Goal: Task Accomplishment & Management: Complete application form

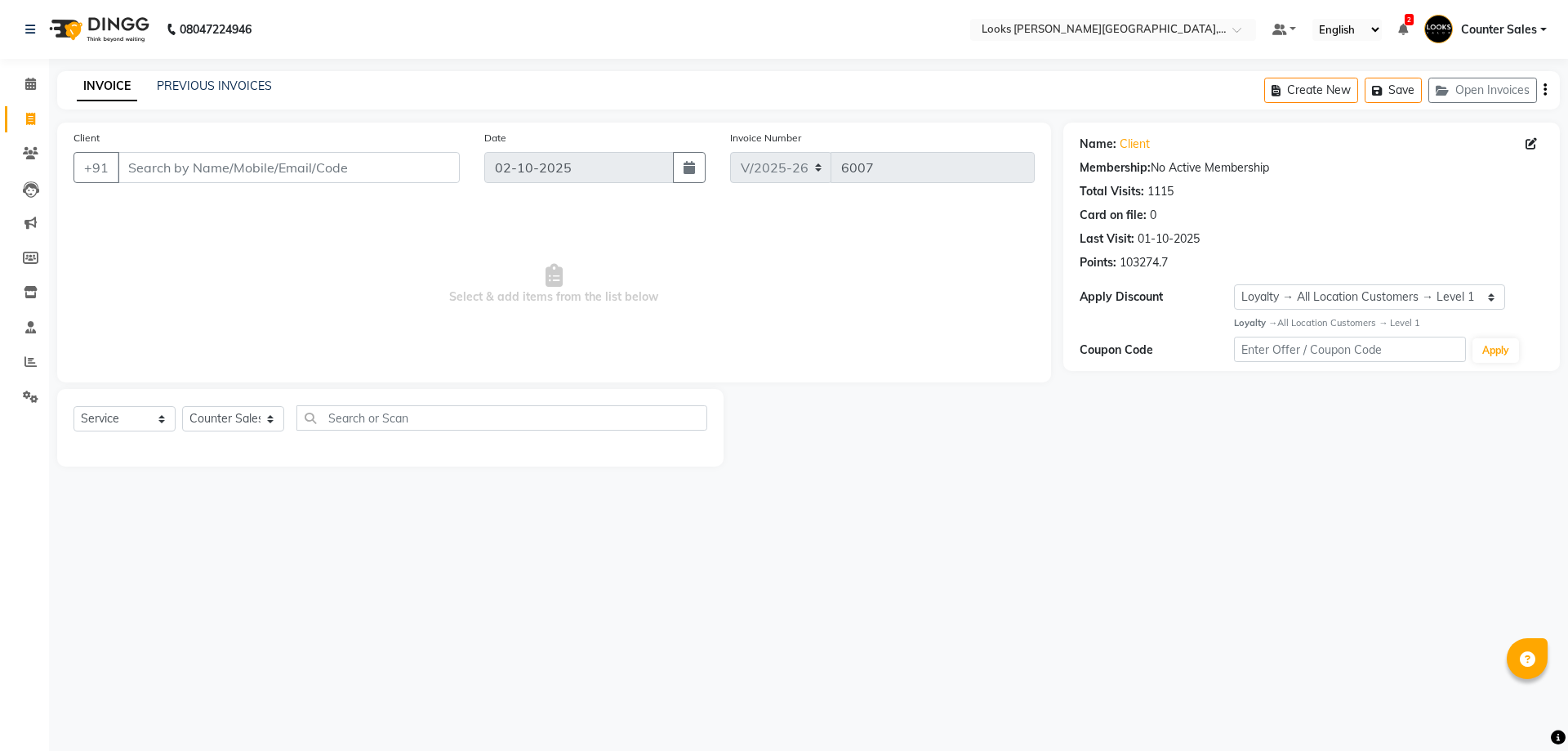
select select "4385"
select select "service"
select select "24148"
select select "1: Object"
click at [215, 160] on input "Client" at bounding box center [289, 168] width 342 height 31
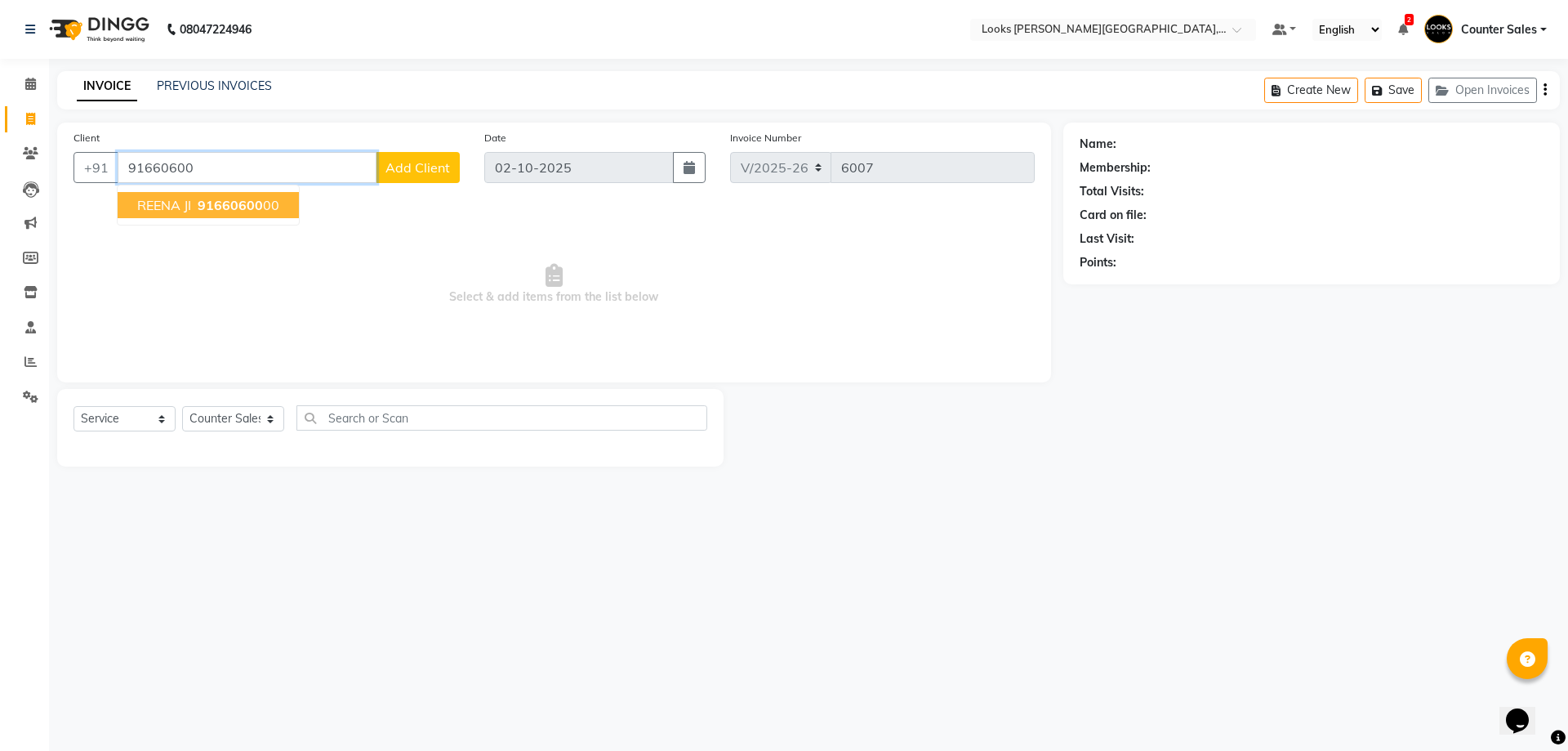
click at [252, 210] on span "91660600" at bounding box center [230, 206] width 66 height 17
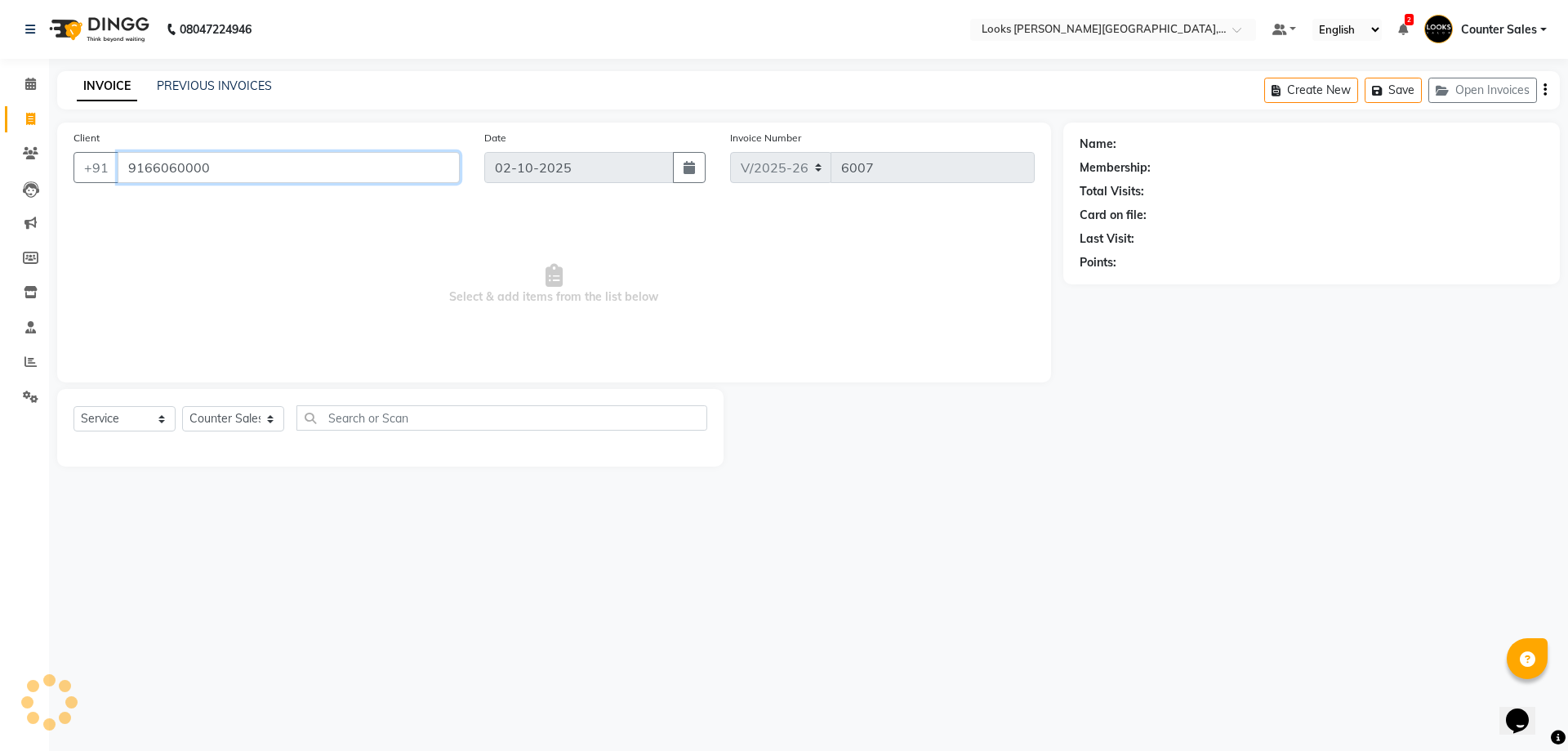
type input "9166060000"
click at [268, 419] on select "Select Stylist Ajay [PERSON_NAME] [PERSON_NAME] Counter Sales [PERSON_NAME] Kri…" at bounding box center [233, 419] width 102 height 25
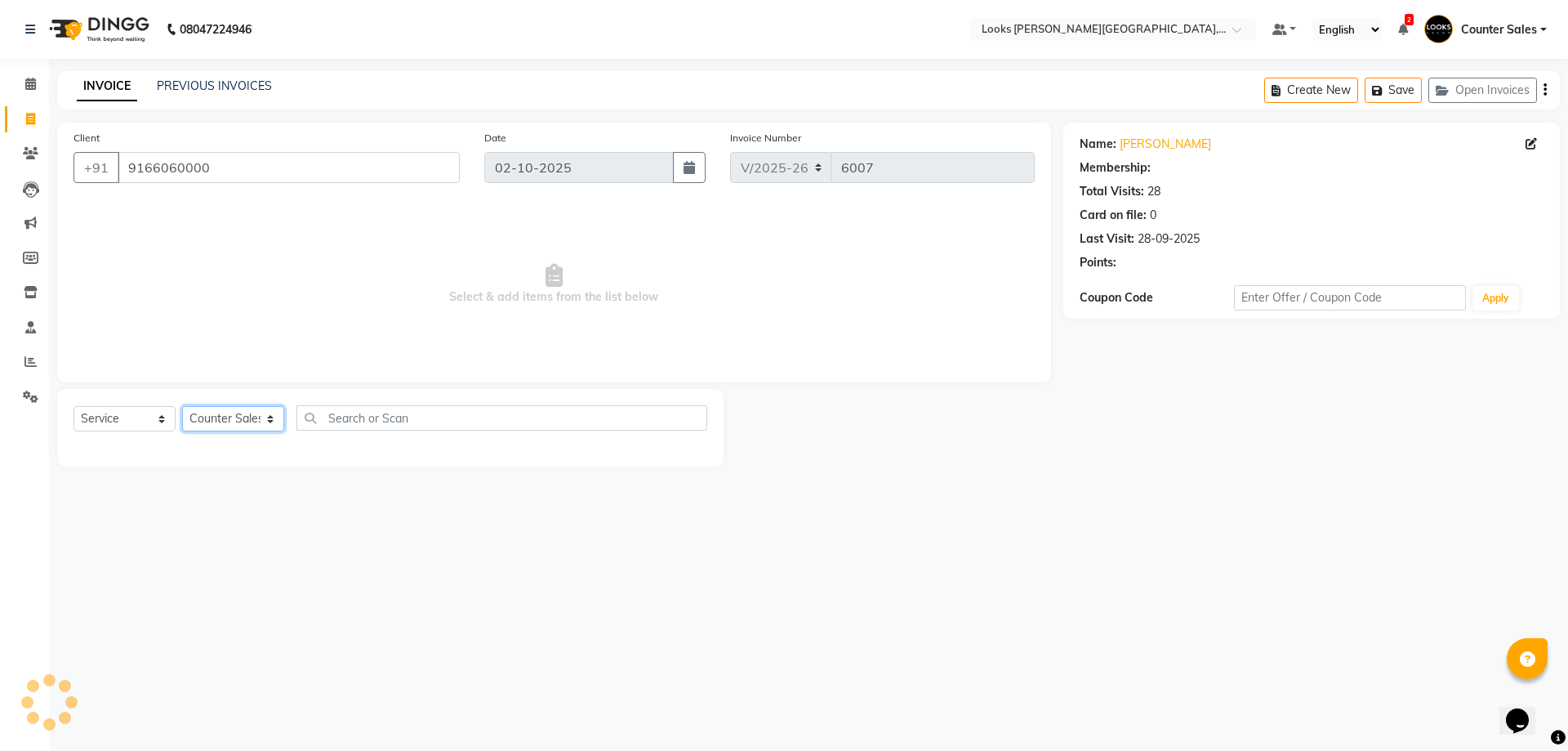
select select "1: Object"
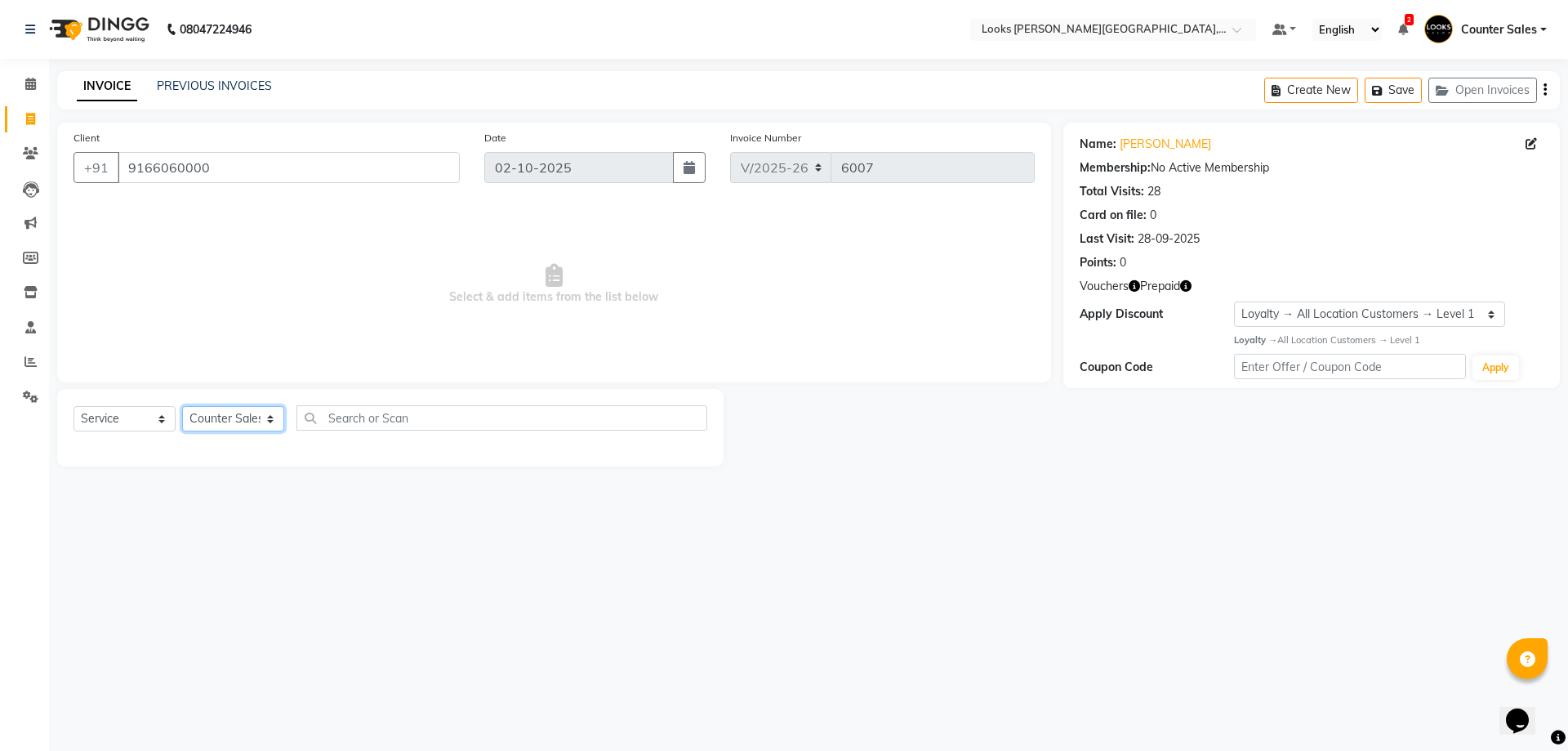
select select "51057"
click at [182, 407] on select "Select Stylist Ajay [PERSON_NAME] [PERSON_NAME] Counter Sales [PERSON_NAME] Kri…" at bounding box center [233, 419] width 102 height 25
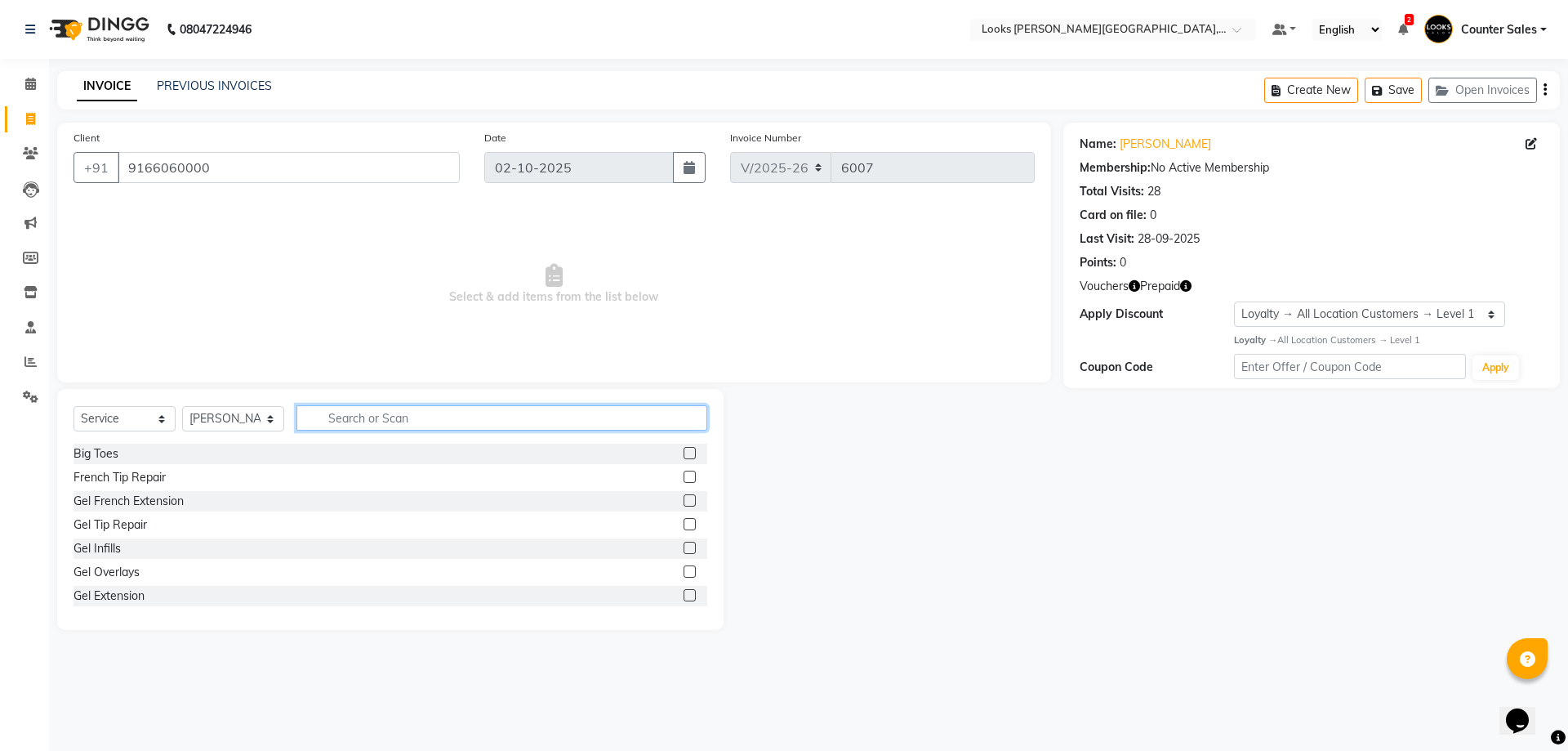
click at [426, 419] on input "text" at bounding box center [502, 418] width 411 height 25
type input "eye"
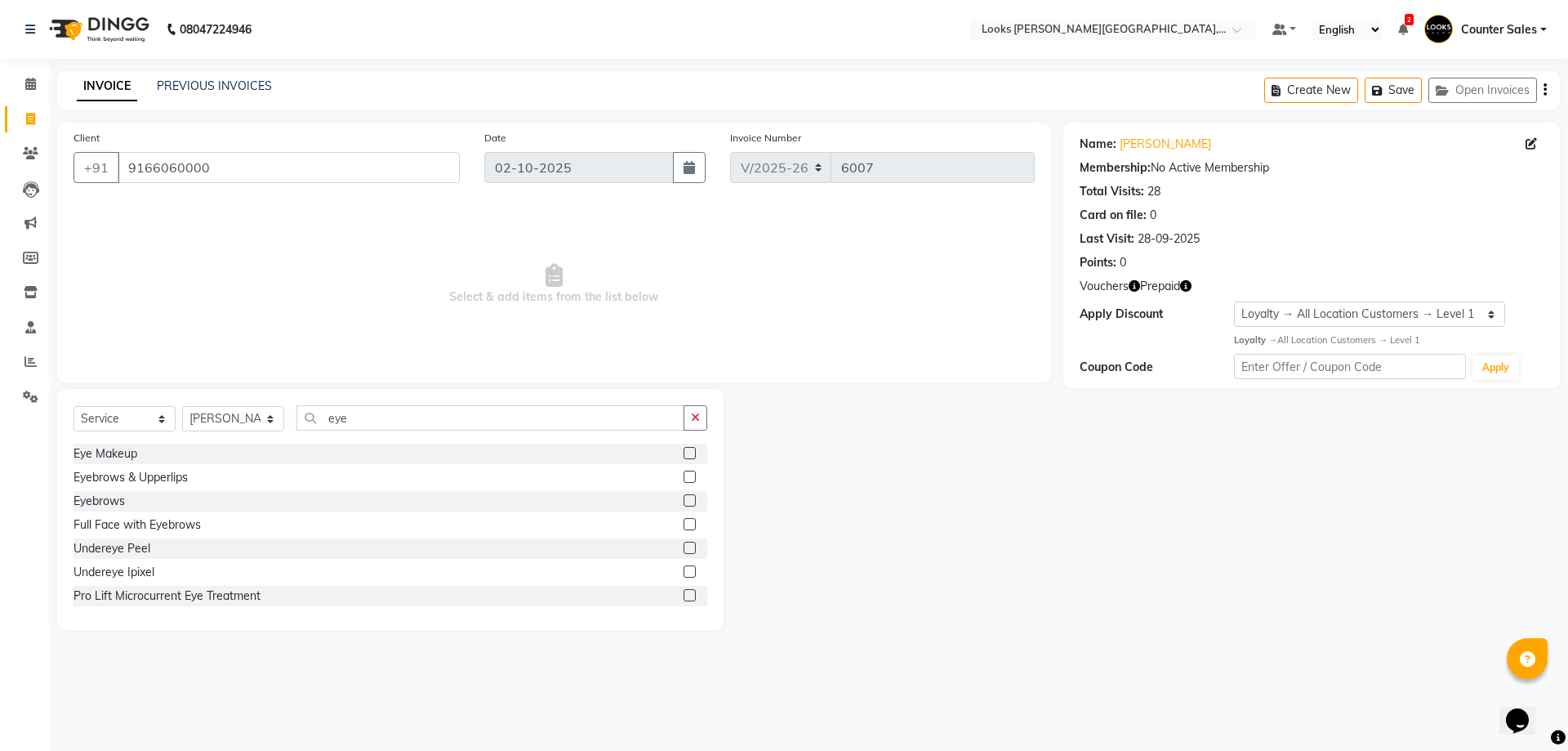
click at [683, 501] on label at bounding box center [689, 500] width 12 height 12
click at [683, 501] on input "checkbox" at bounding box center [688, 501] width 10 height 10
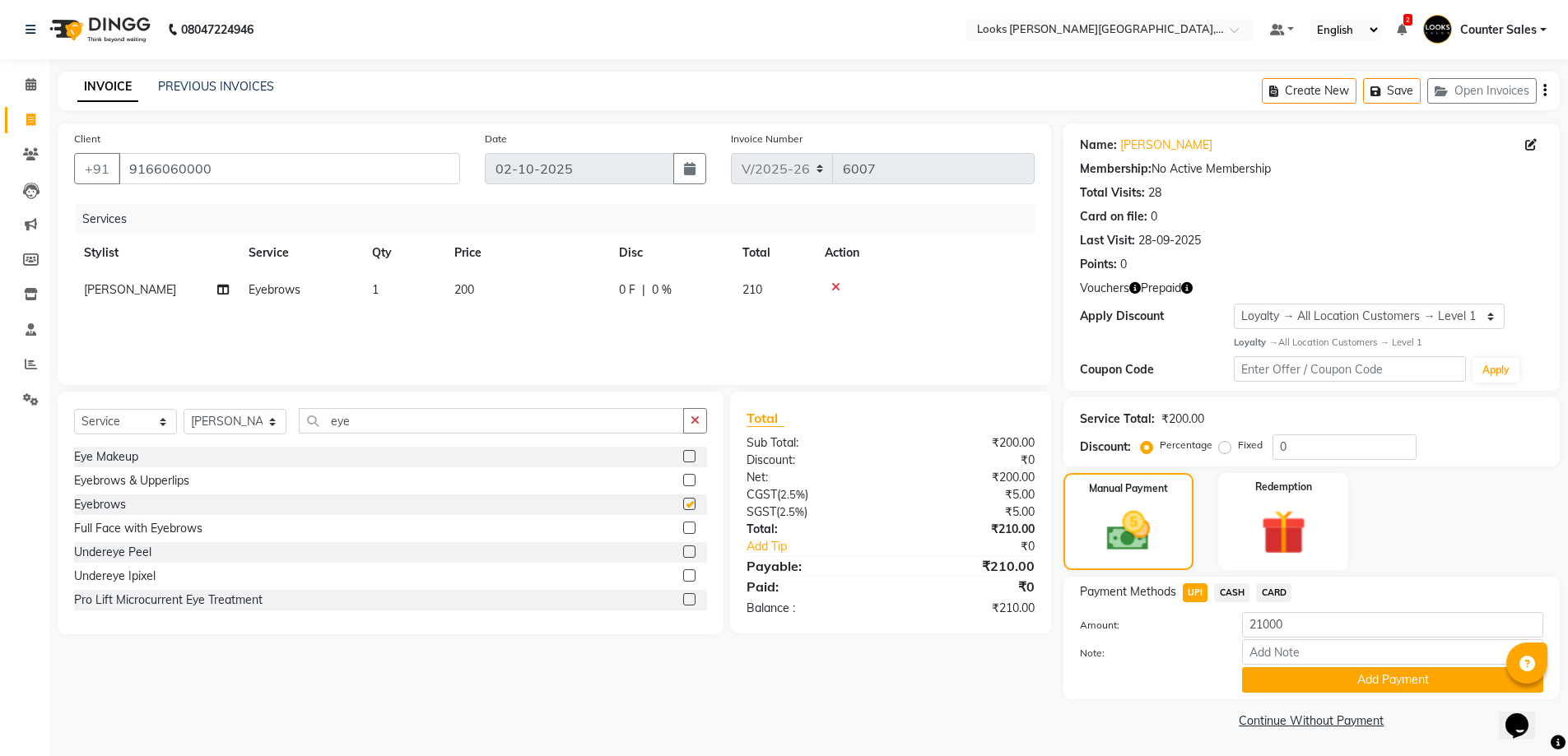
checkbox input "false"
click at [522, 286] on td "200" at bounding box center [526, 290] width 164 height 37
select select "51057"
click at [579, 296] on input "200" at bounding box center [604, 294] width 145 height 25
type input "2"
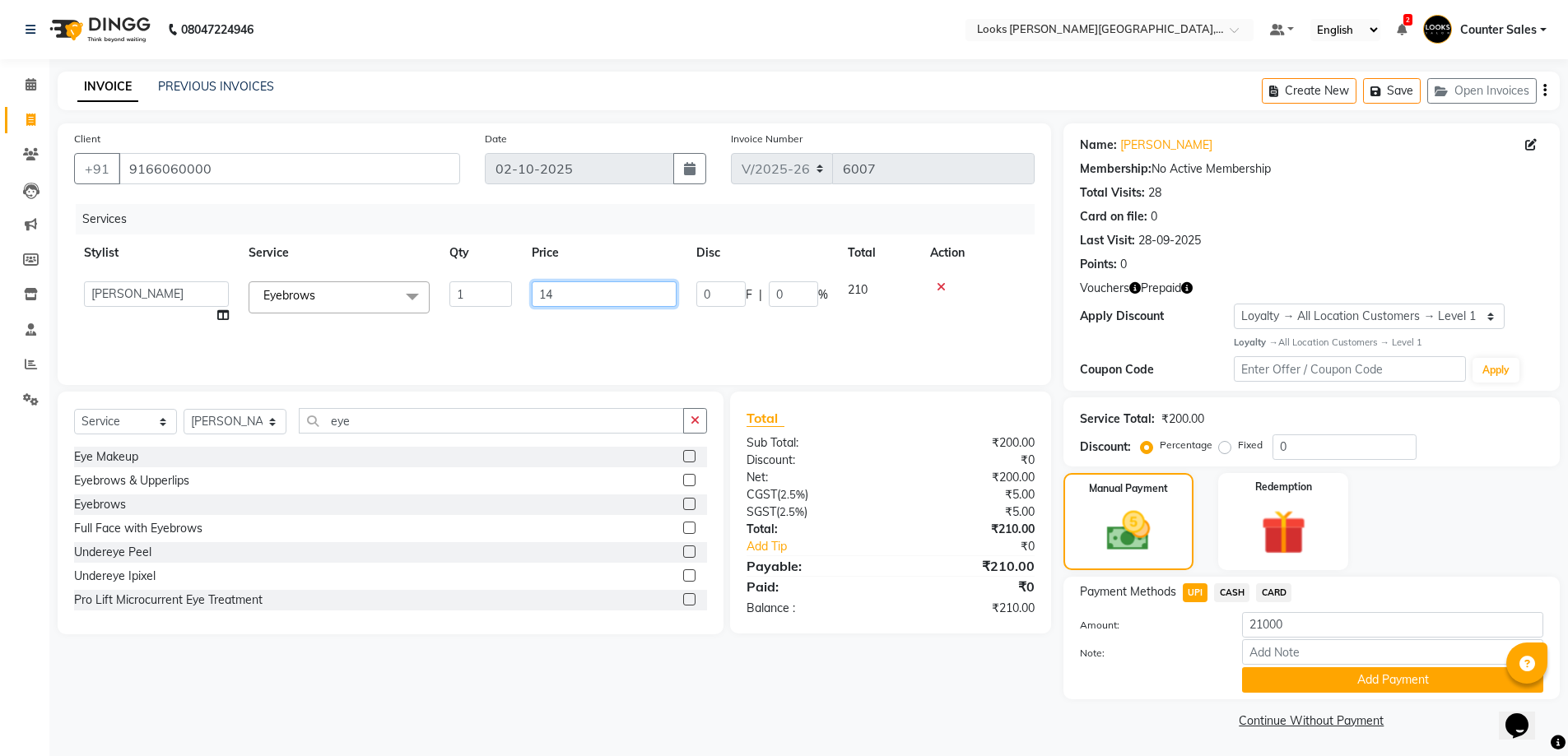
type input "140"
click at [1304, 514] on img at bounding box center [1283, 532] width 76 height 59
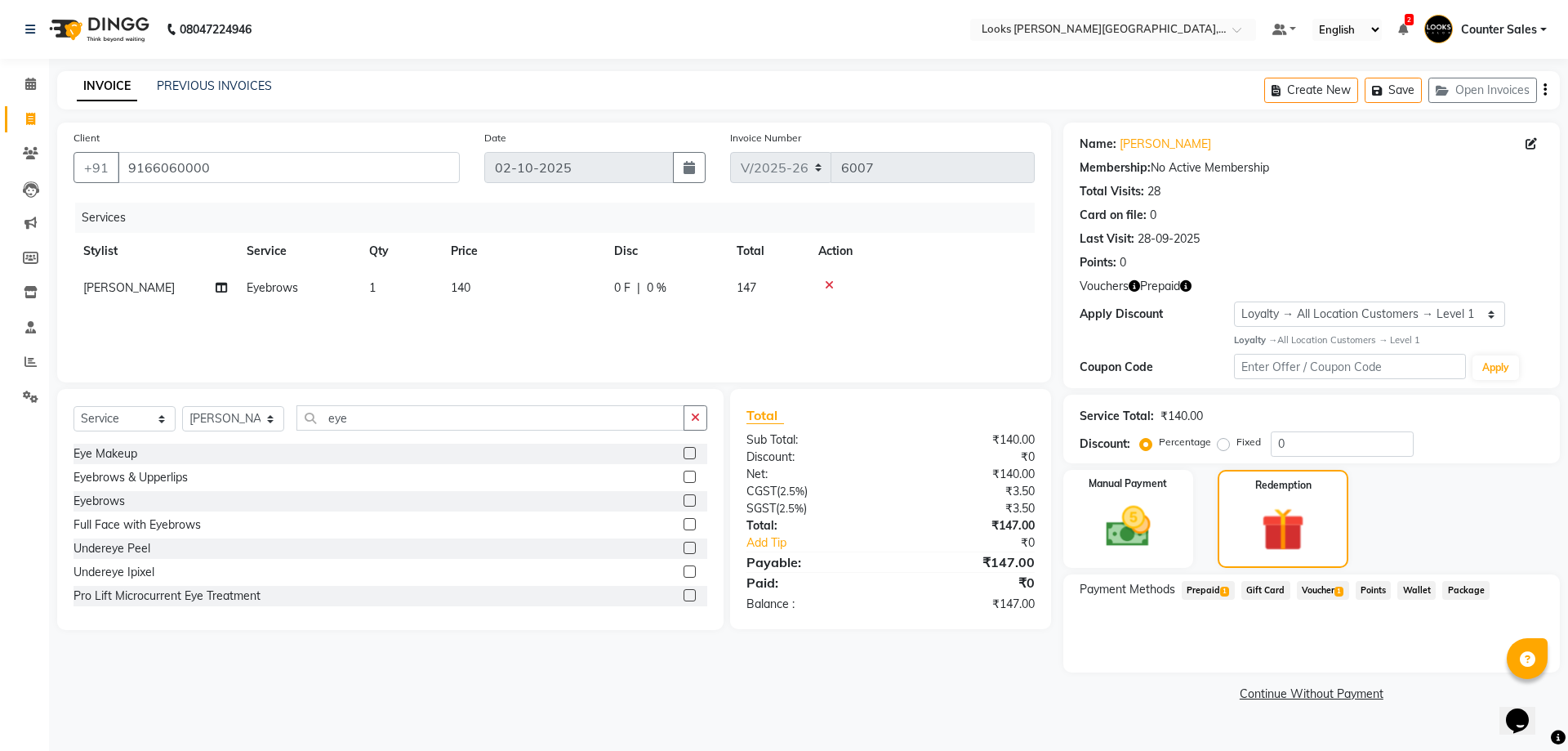
click at [1205, 590] on span "Prepaid 1" at bounding box center [1208, 590] width 53 height 19
click at [1488, 652] on button "Add" at bounding box center [1504, 656] width 59 height 28
click at [1121, 645] on button "Send OTP" at bounding box center [1124, 642] width 86 height 28
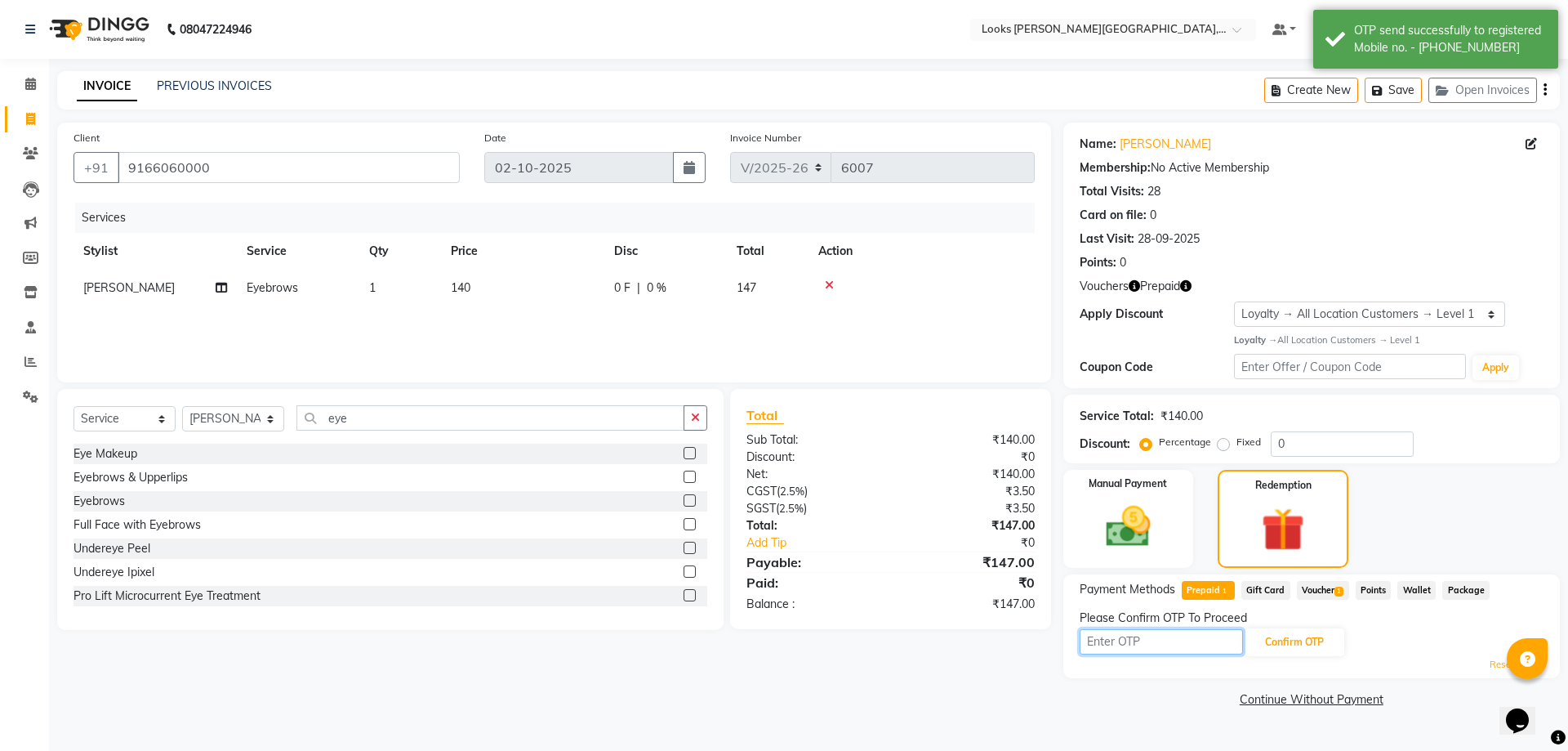
click at [1144, 639] on input "text" at bounding box center [1161, 641] width 163 height 25
type input "8990"
click at [1314, 638] on button "Confirm OTP" at bounding box center [1295, 642] width 100 height 28
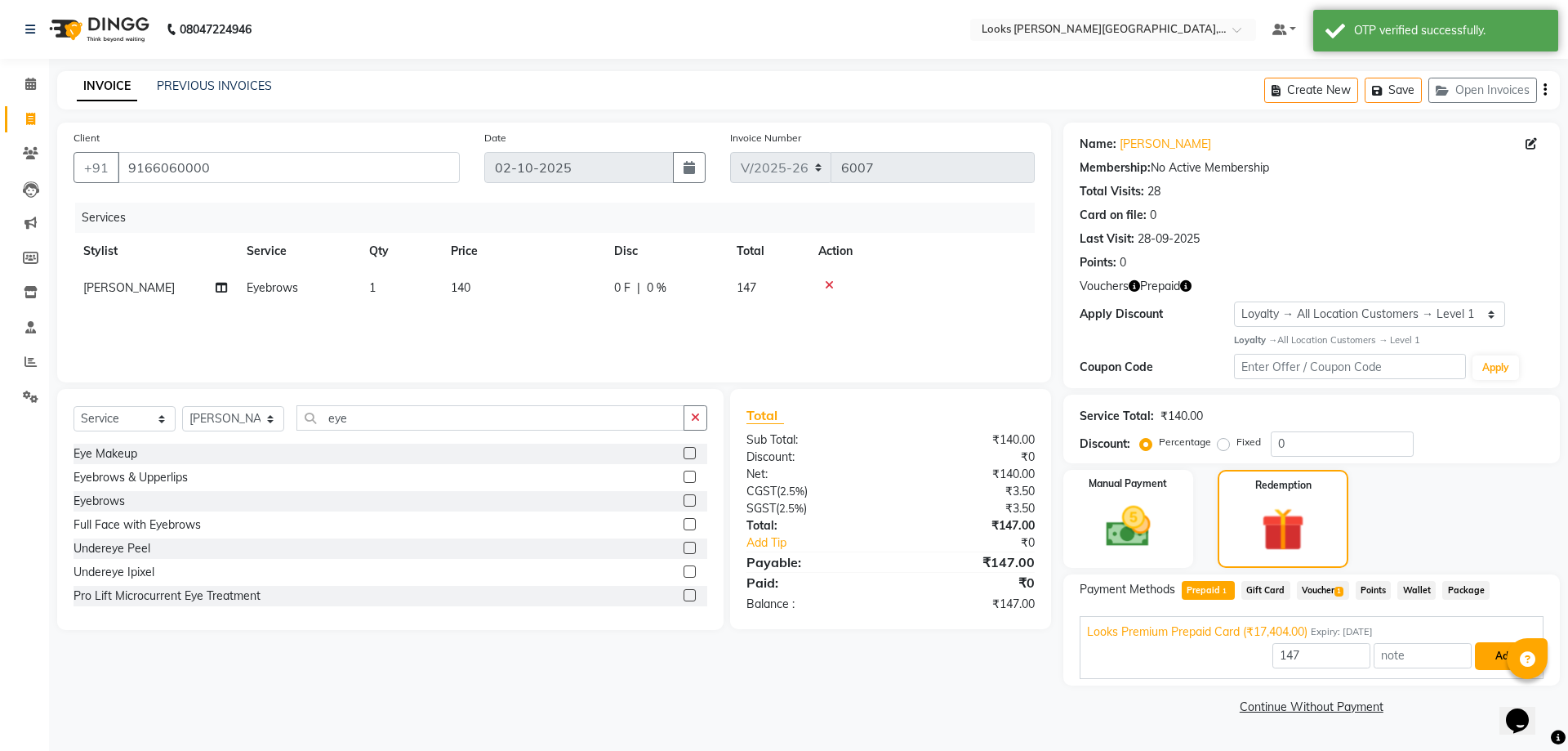
click at [1482, 654] on button "Add" at bounding box center [1504, 656] width 59 height 28
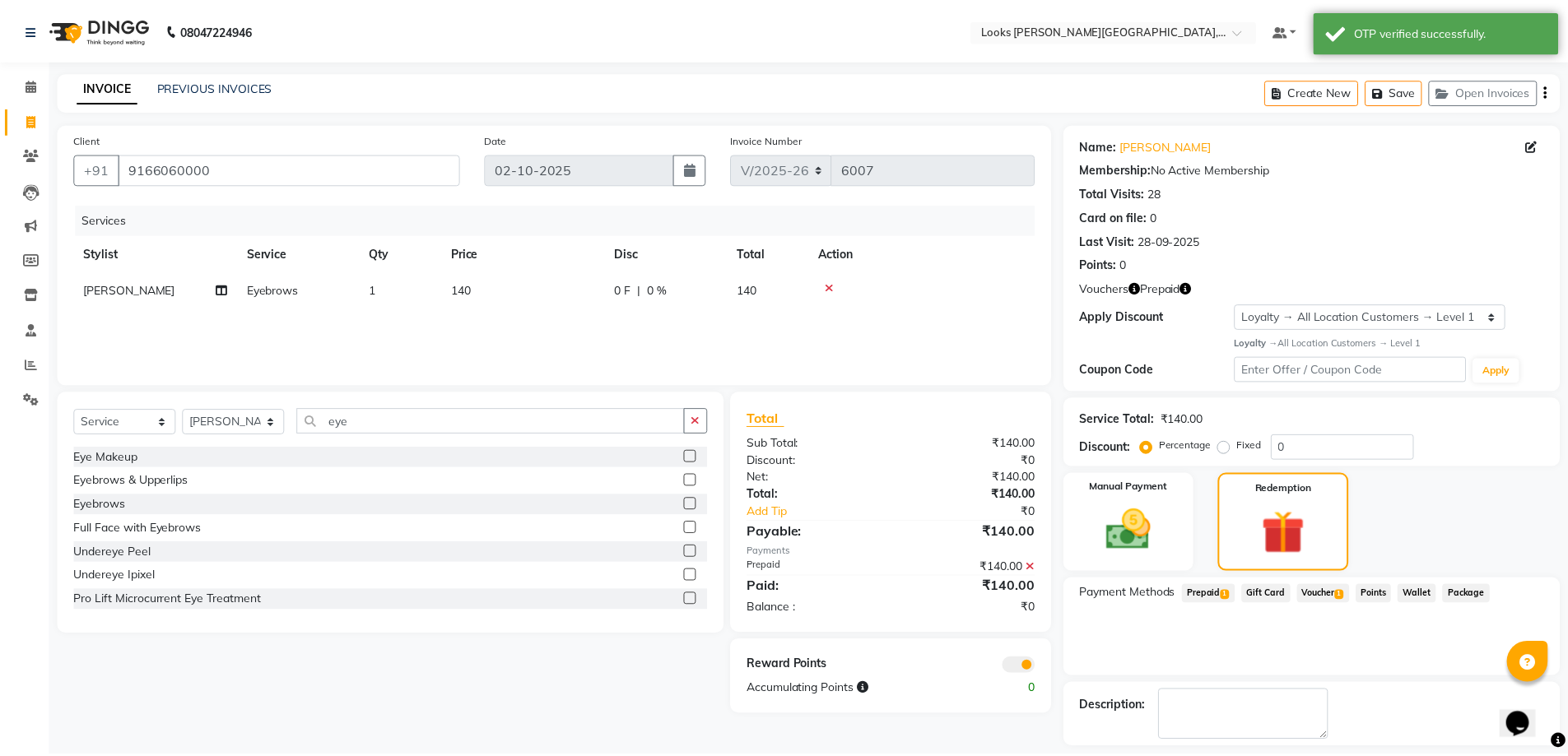
scroll to position [72, 0]
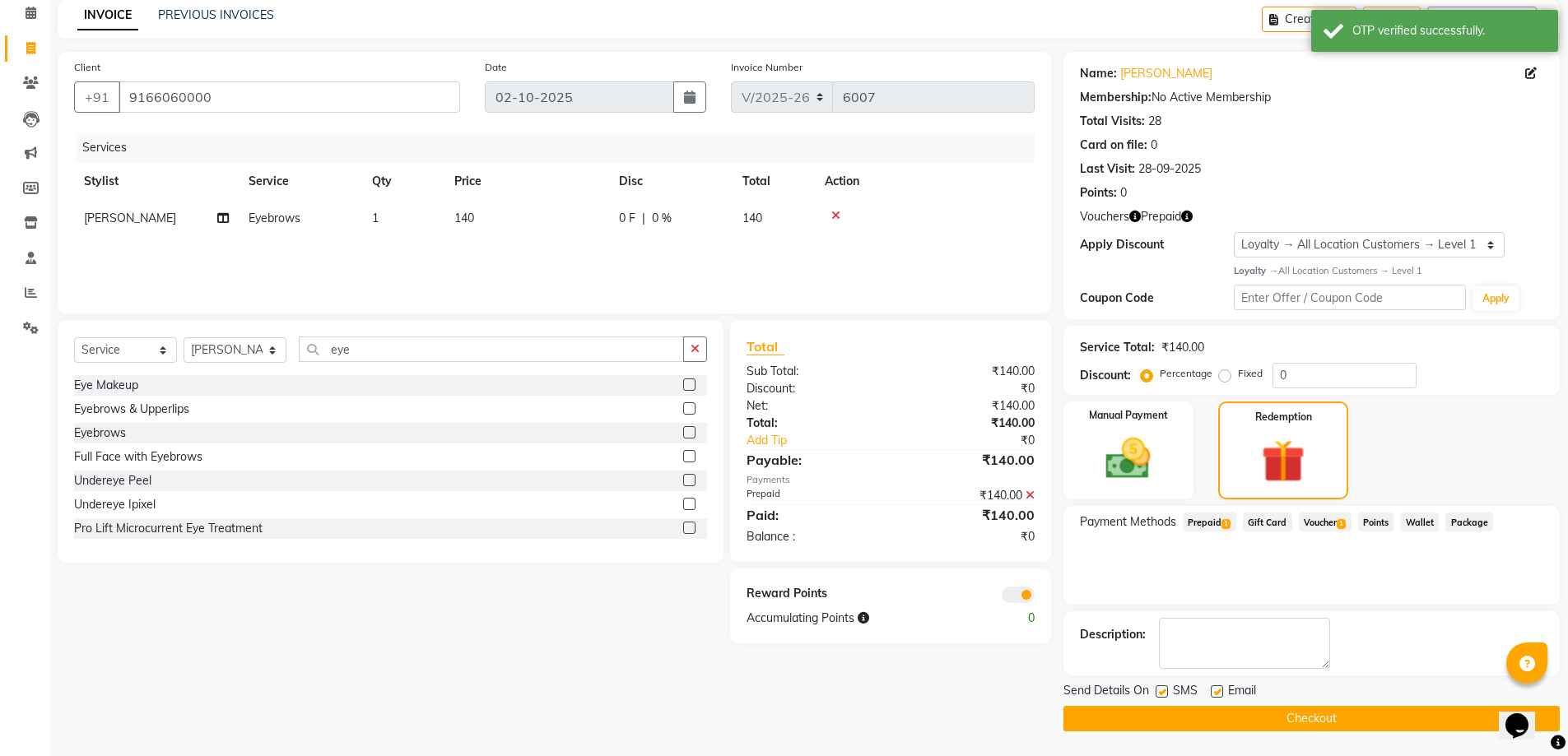
click at [1363, 720] on button "Checkout" at bounding box center [1311, 718] width 496 height 25
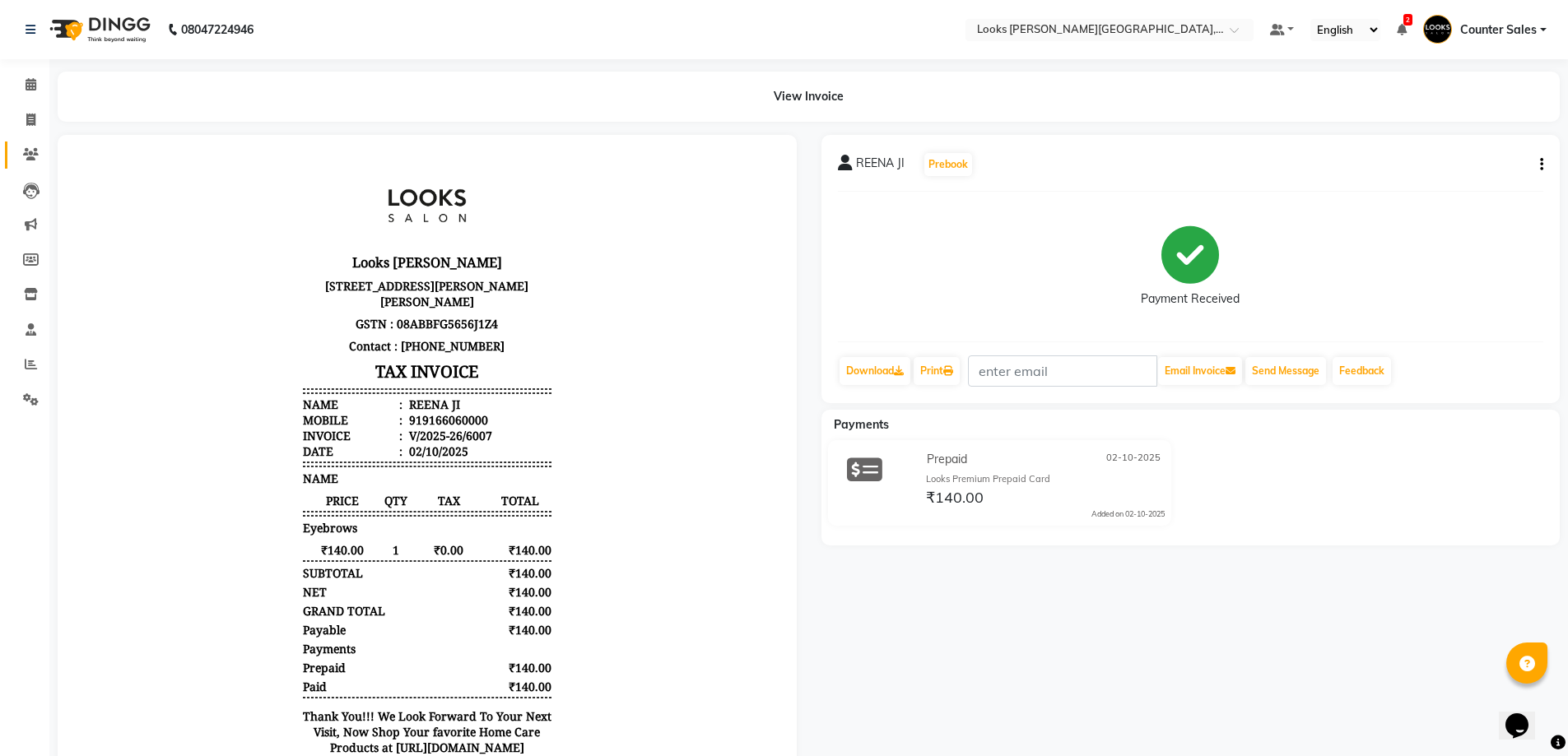
click at [24, 155] on icon at bounding box center [31, 154] width 16 height 12
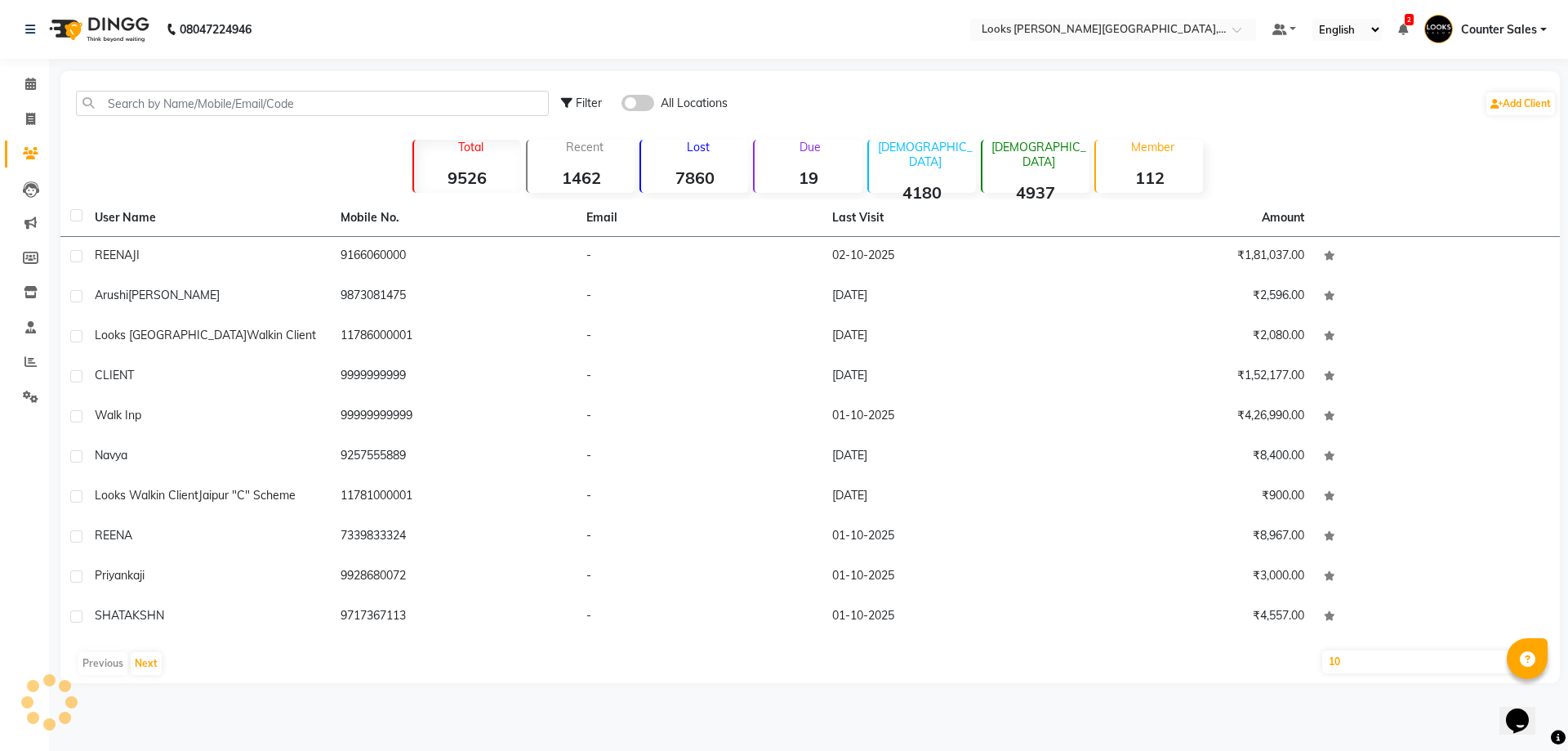
click at [24, 163] on link "Clients" at bounding box center [24, 154] width 39 height 27
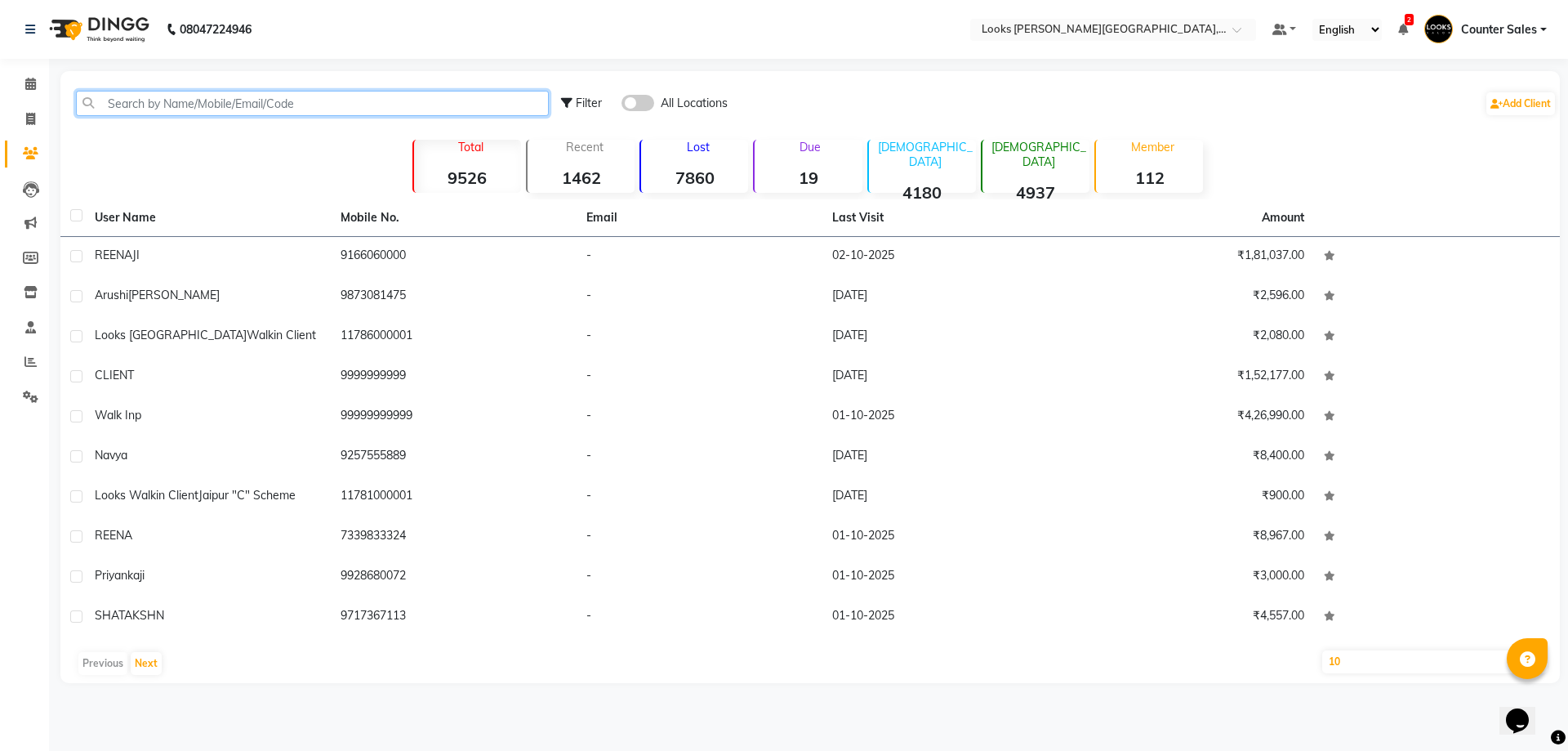
click at [254, 101] on input "text" at bounding box center [312, 103] width 473 height 25
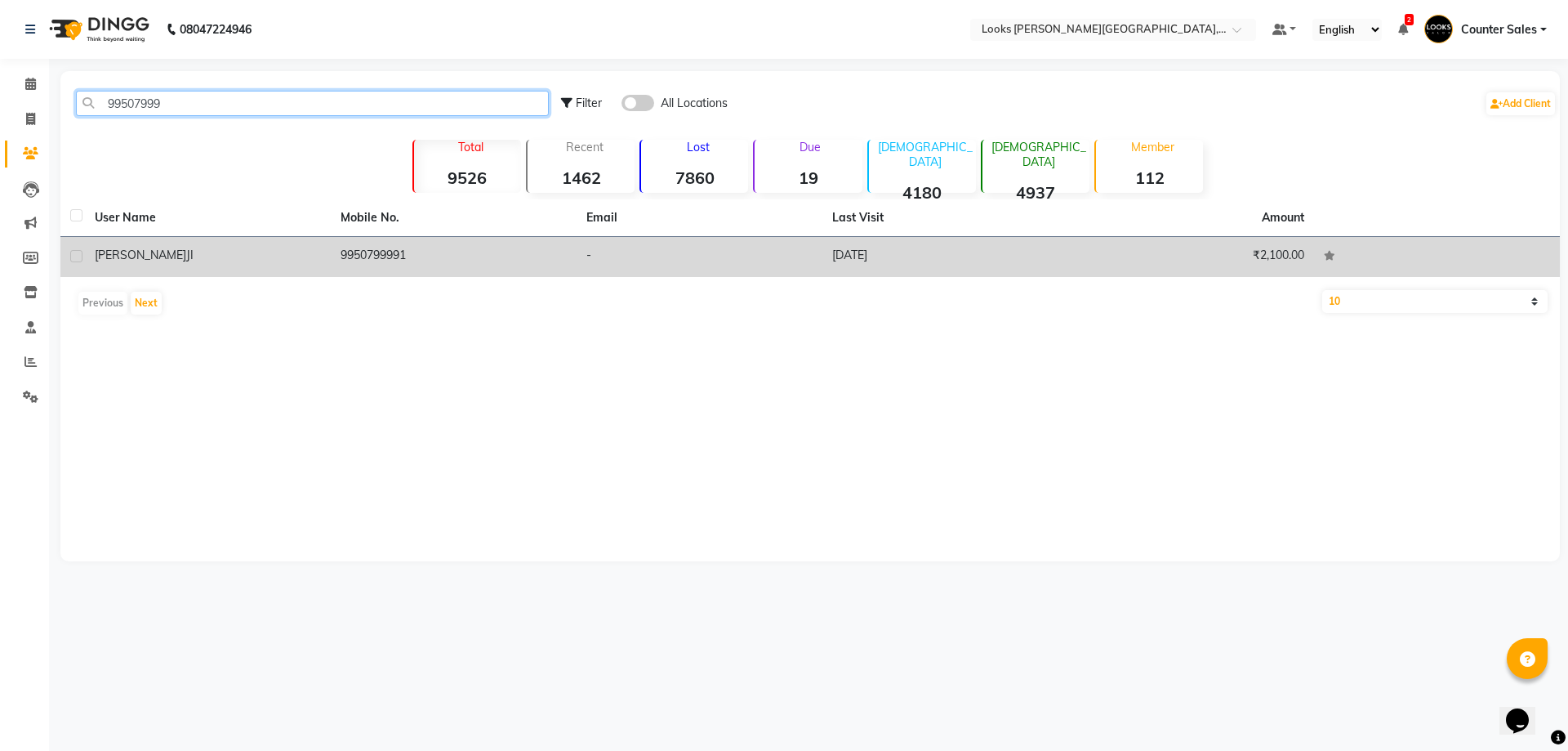
type input "99507999"
click at [393, 242] on td "9950799991" at bounding box center [454, 257] width 246 height 40
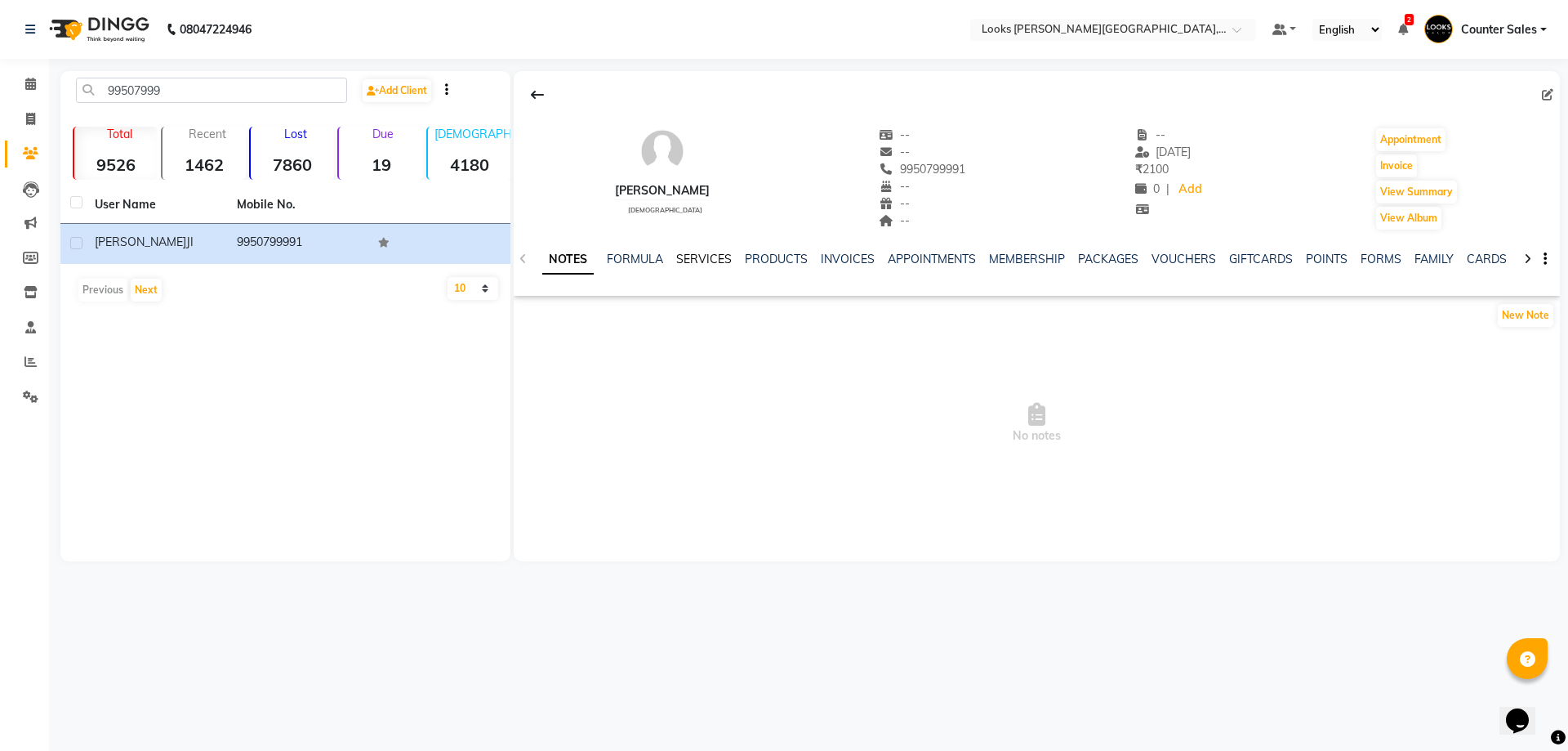
click at [700, 258] on link "SERVICES" at bounding box center [704, 259] width 56 height 15
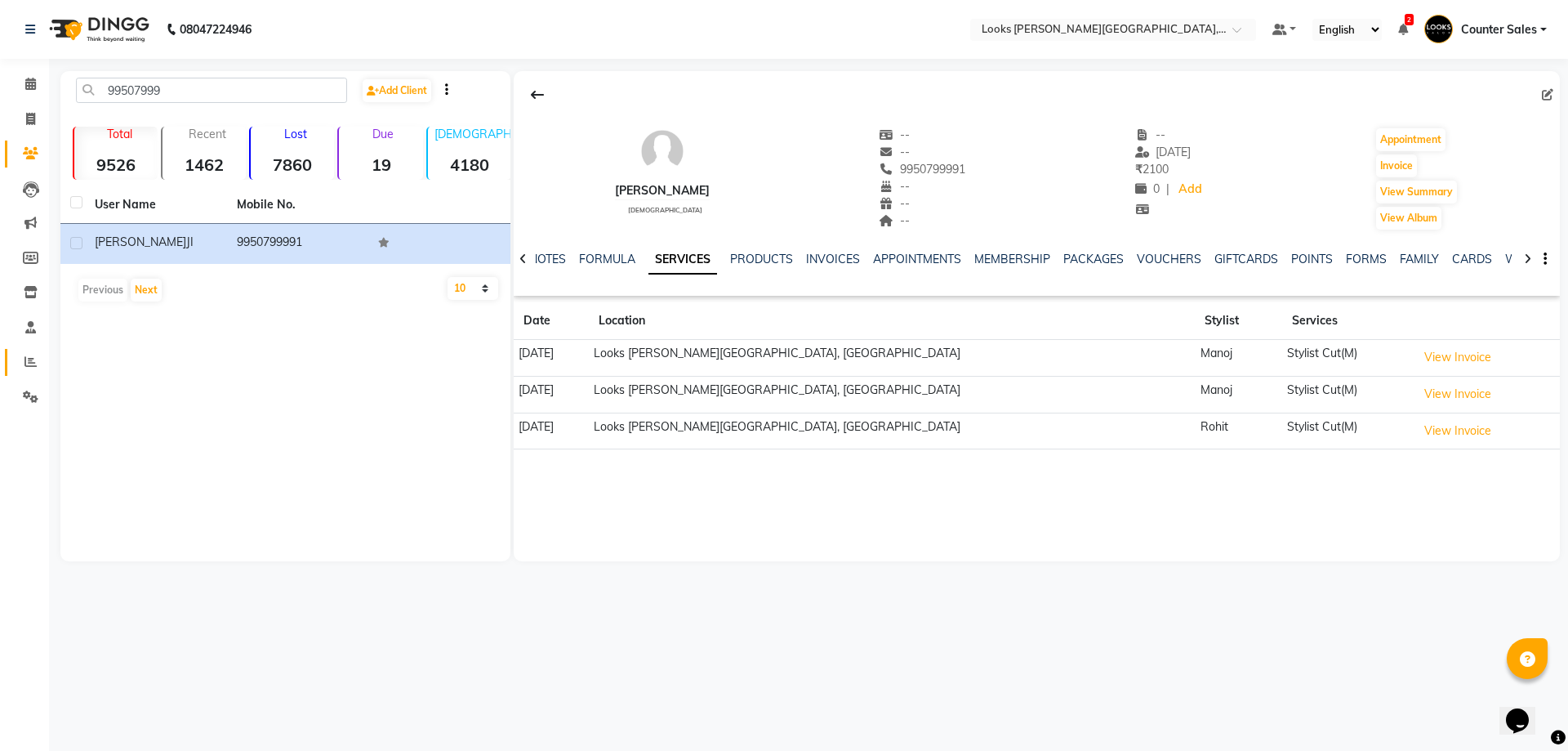
click at [31, 369] on span at bounding box center [31, 362] width 29 height 19
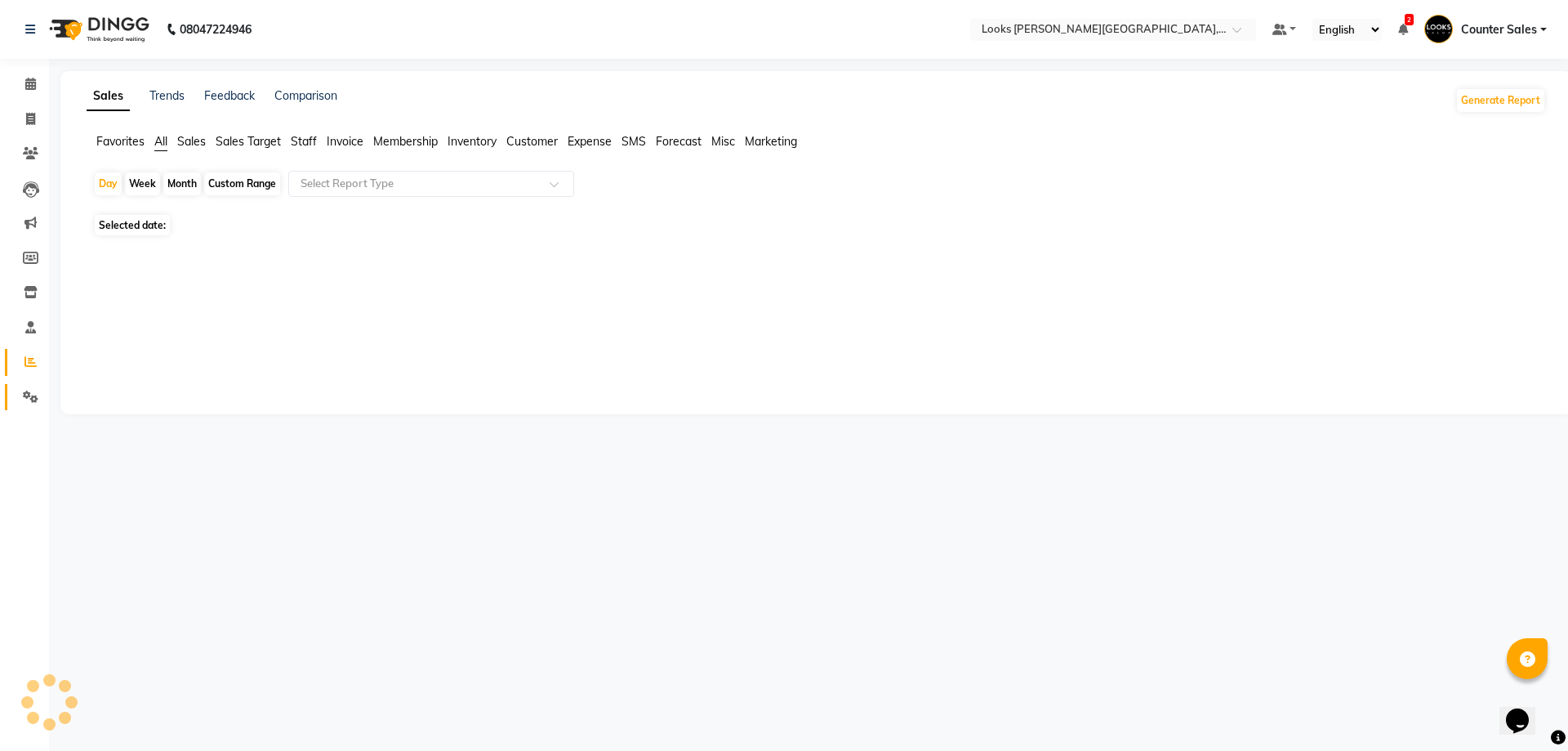
click at [31, 397] on icon at bounding box center [31, 396] width 16 height 12
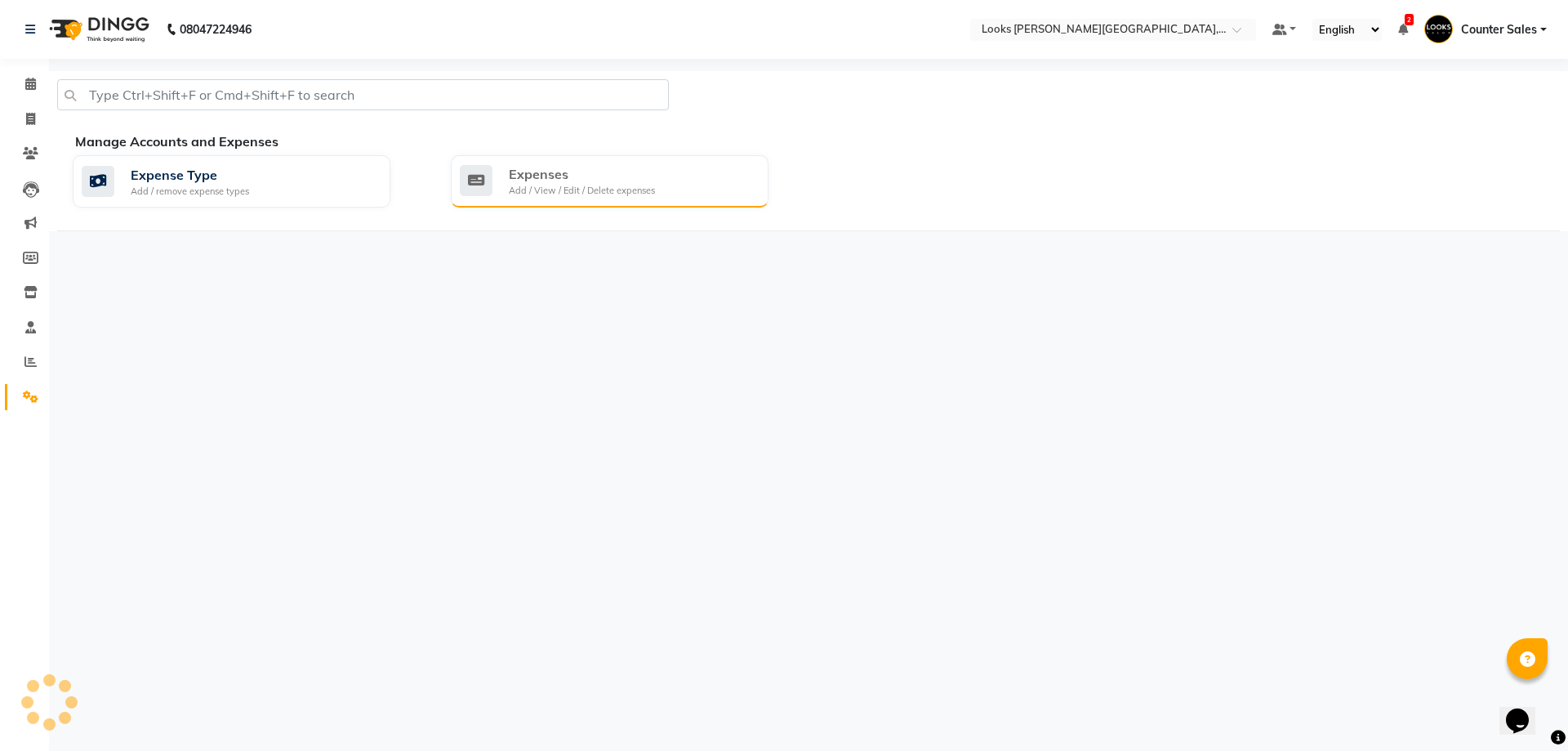
click at [570, 184] on div "Add / View / Edit / Delete expenses" at bounding box center [582, 191] width 146 height 14
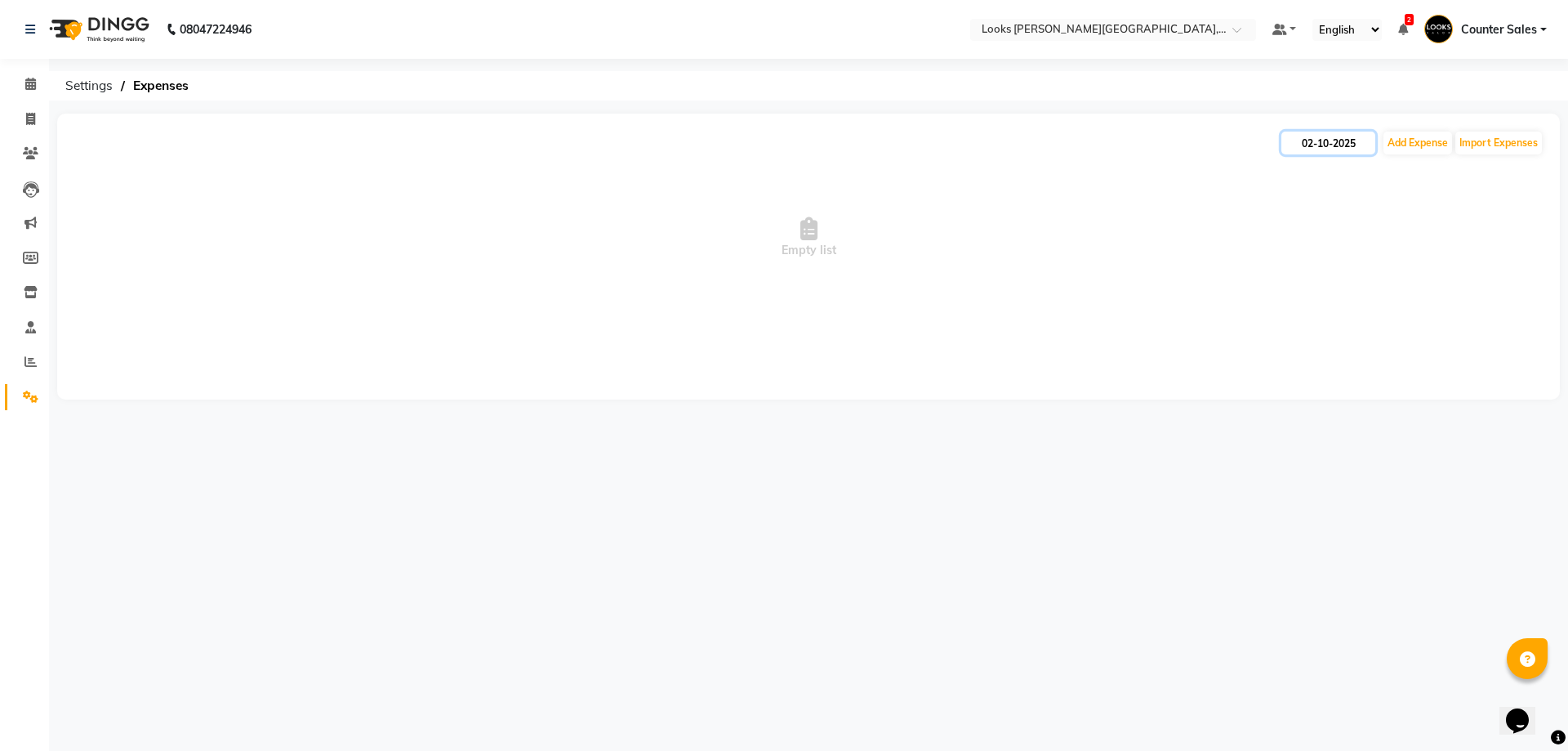
click at [1348, 140] on input "02-10-2025" at bounding box center [1327, 143] width 93 height 23
select select "10"
select select "2025"
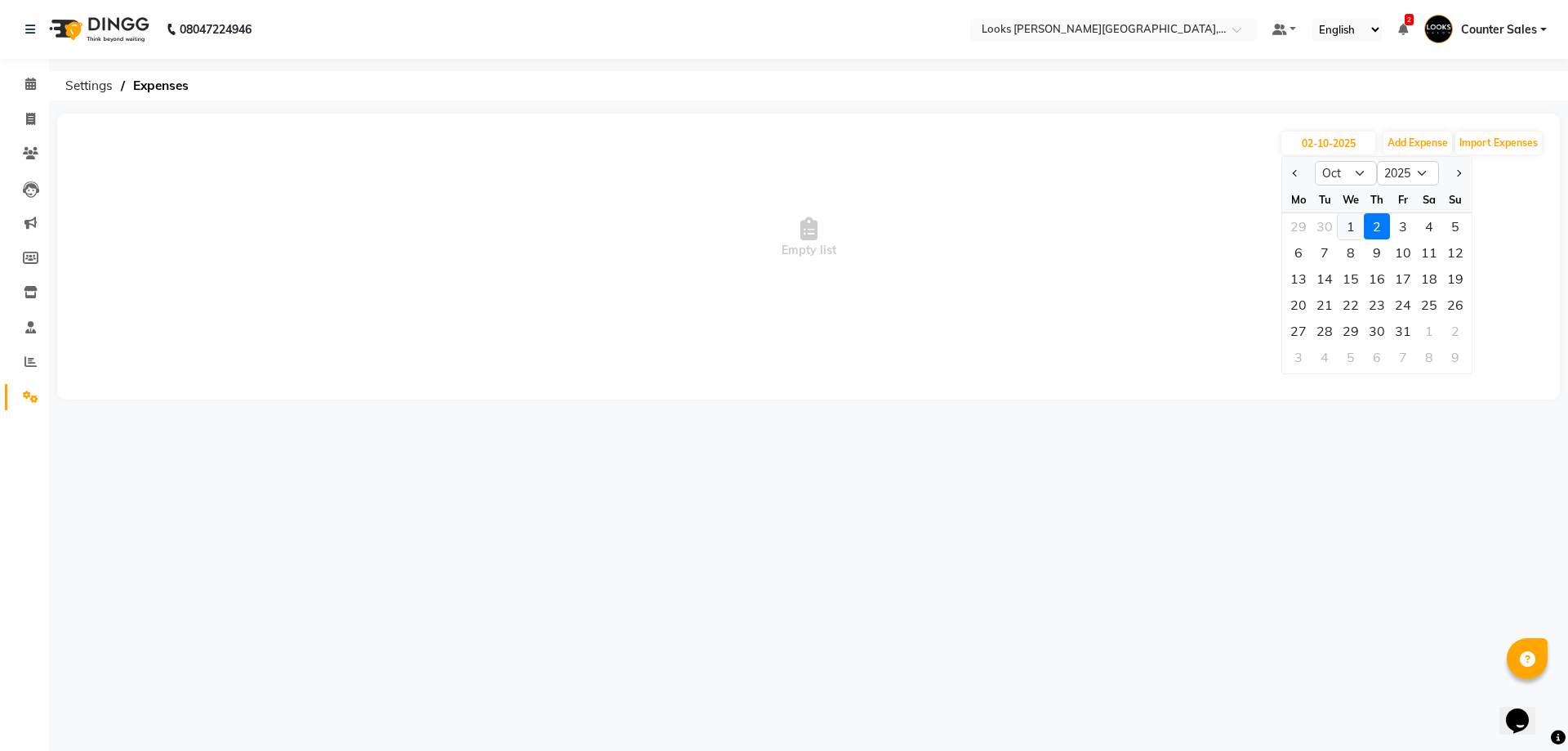
click at [1348, 221] on div "1" at bounding box center [1350, 226] width 26 height 26
type input "01-10-2025"
